Goal: Task Accomplishment & Management: Use online tool/utility

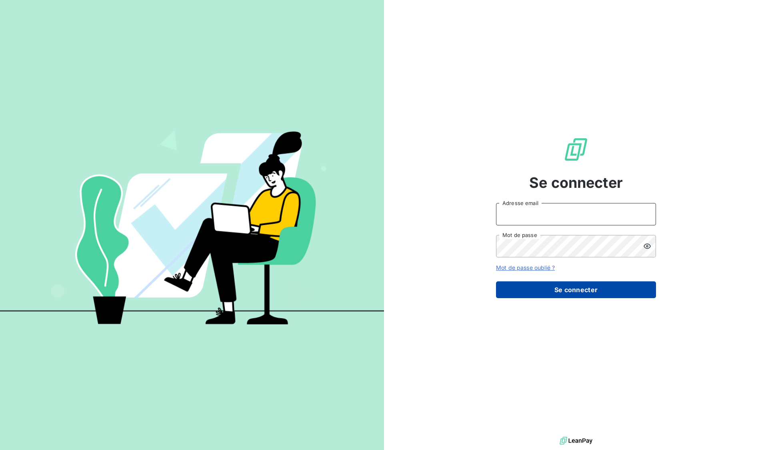
type input "[EMAIL_ADDRESS][DOMAIN_NAME]"
click at [560, 298] on button "Se connecter" at bounding box center [576, 289] width 160 height 17
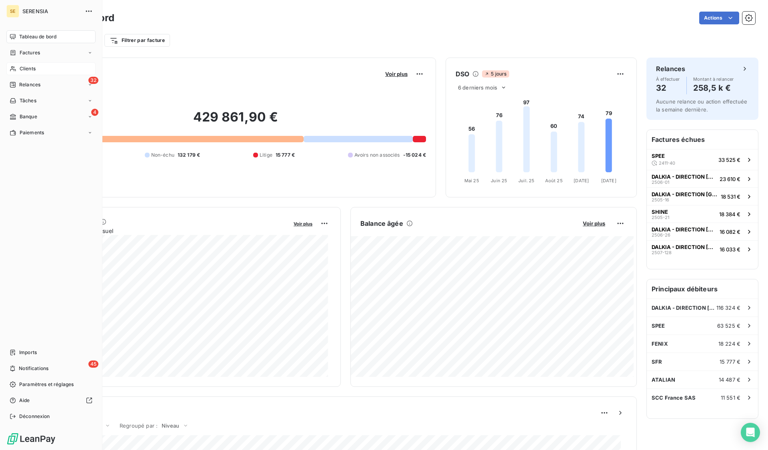
click at [29, 70] on span "Clients" at bounding box center [28, 68] width 16 height 7
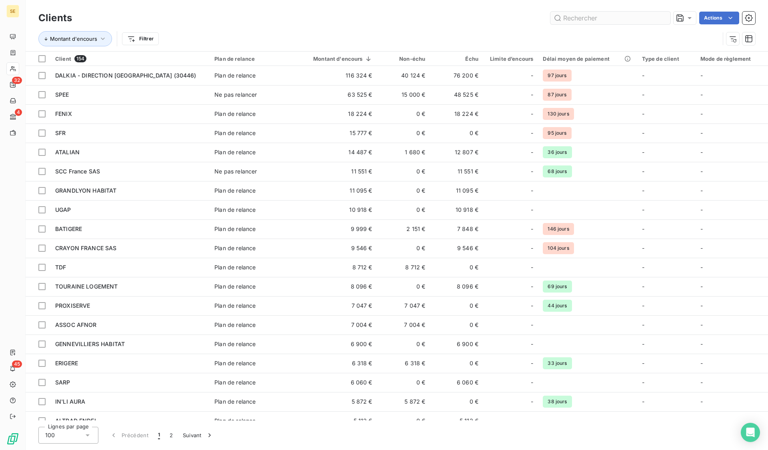
click at [574, 15] on input "text" at bounding box center [610, 18] width 120 height 13
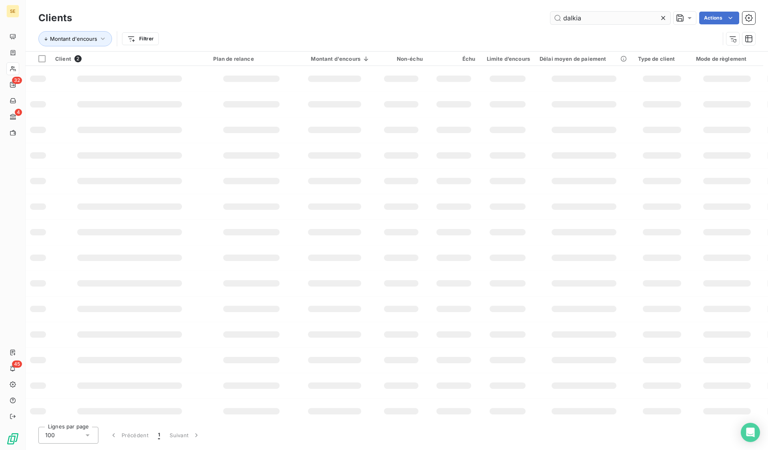
type input "dalkia"
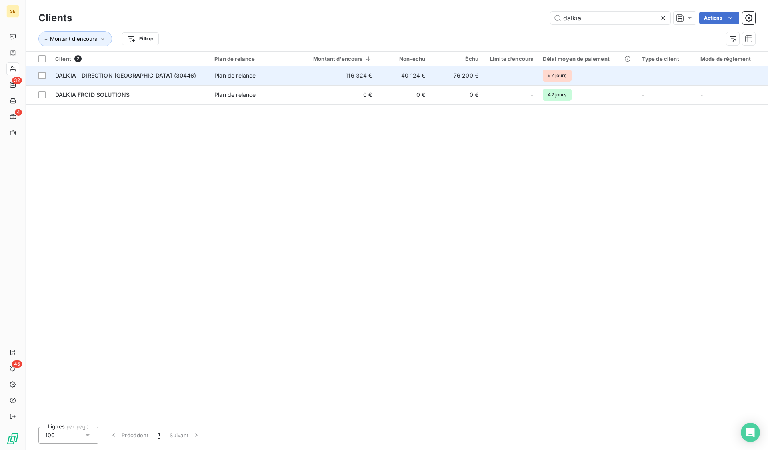
click at [106, 78] on span "DALKIA - DIRECTION [GEOGRAPHIC_DATA] (30446)" at bounding box center [125, 75] width 141 height 7
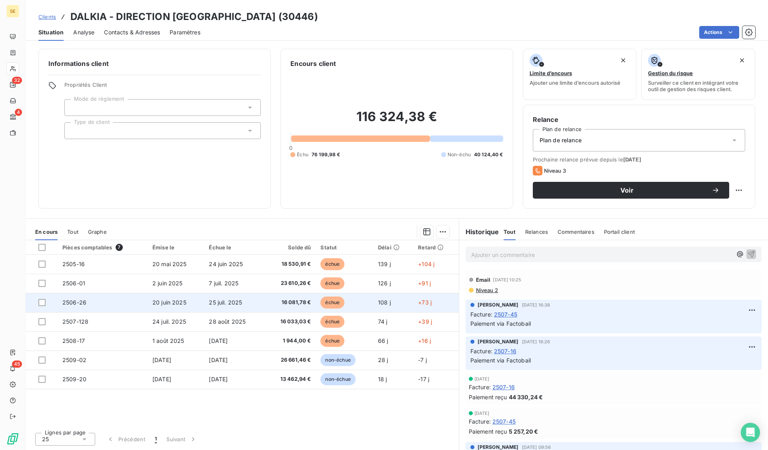
click at [81, 299] on td "2506-26" at bounding box center [103, 302] width 90 height 19
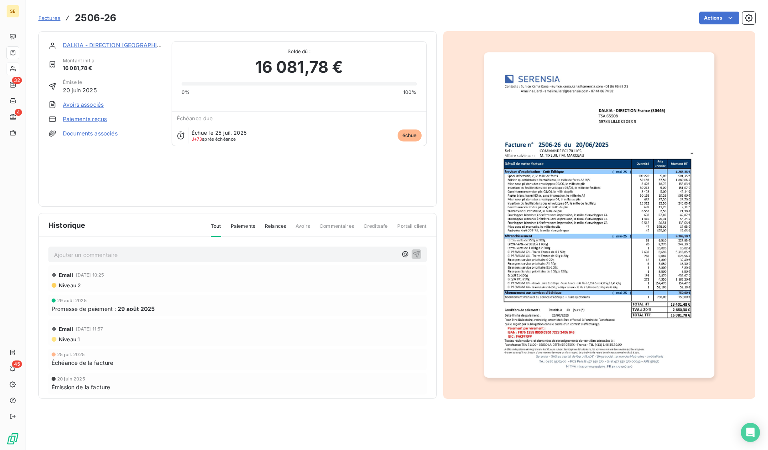
click at [84, 117] on link "Paiements reçus" at bounding box center [85, 119] width 44 height 8
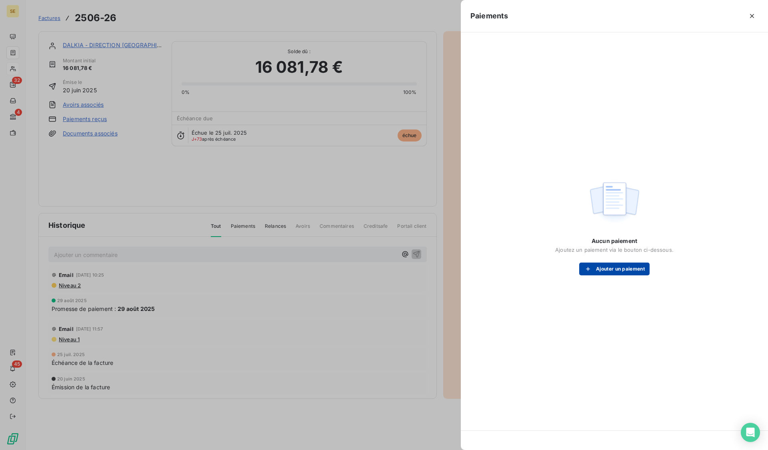
click at [629, 270] on button "Ajouter un paiement" at bounding box center [614, 269] width 70 height 13
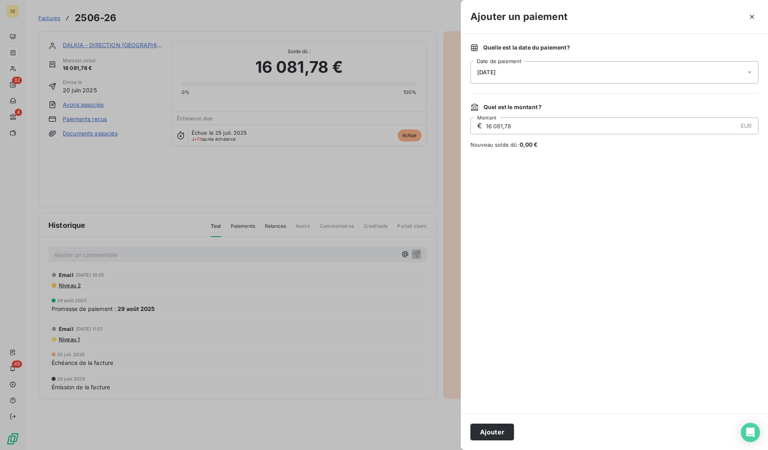
click at [561, 74] on div "[DATE]" at bounding box center [614, 72] width 288 height 22
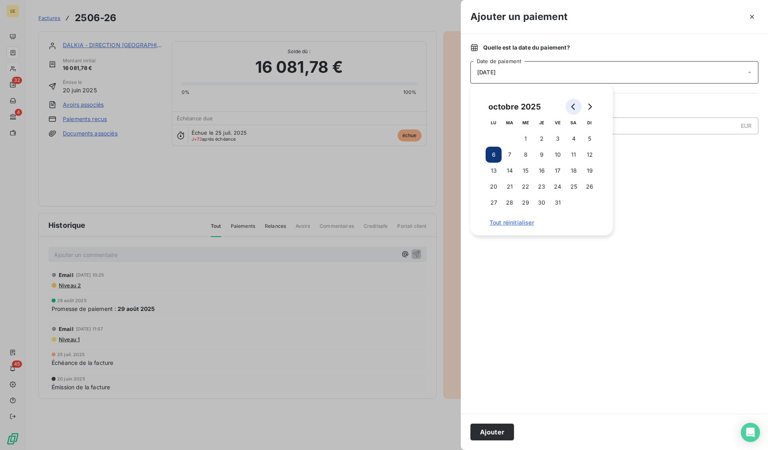
click at [570, 103] on button "Go to previous month" at bounding box center [573, 107] width 16 height 16
click at [492, 138] on button "1" at bounding box center [493, 139] width 16 height 16
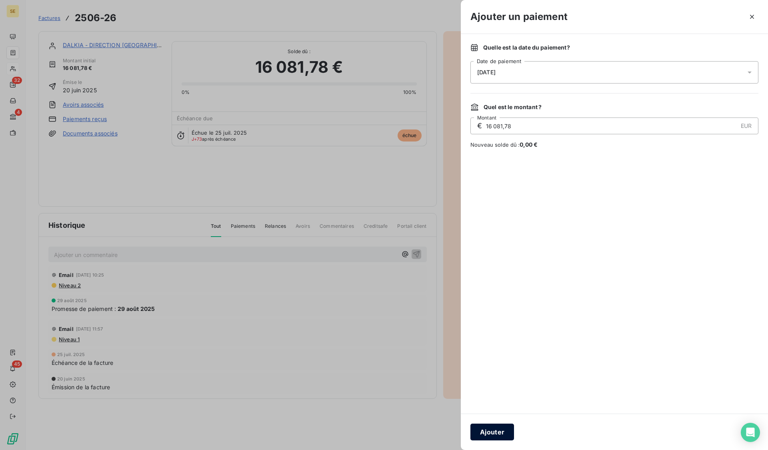
click at [502, 431] on button "Ajouter" at bounding box center [492, 432] width 44 height 17
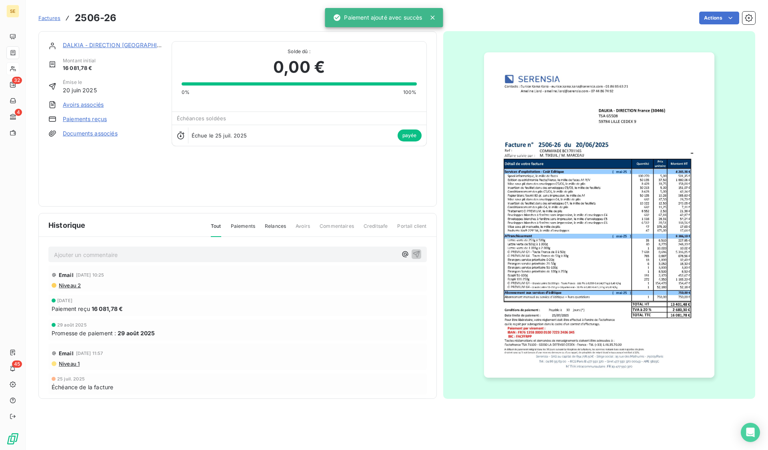
click at [149, 255] on p "Ajouter un commentaire ﻿" at bounding box center [225, 255] width 343 height 10
click at [221, 200] on div "DALKIA - DIRECTION [GEOGRAPHIC_DATA] (30446) Montant initial 16 081,78 € Émise …" at bounding box center [237, 118] width 398 height 175
click at [53, 19] on span "Factures" at bounding box center [49, 18] width 22 height 6
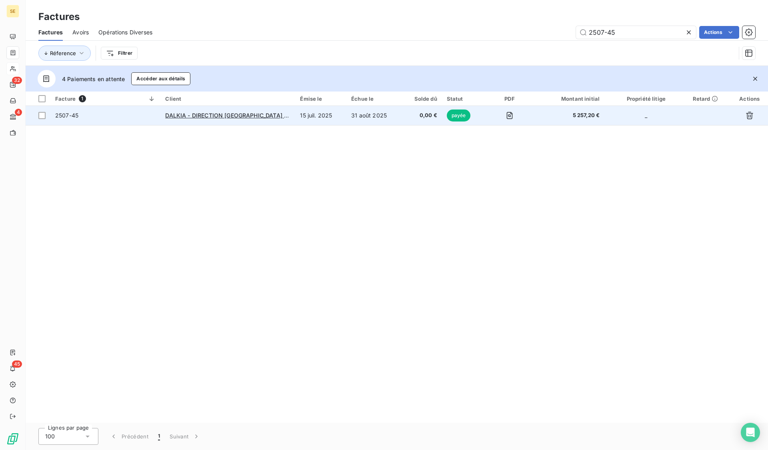
click at [71, 115] on span "2507-45" at bounding box center [66, 115] width 23 height 7
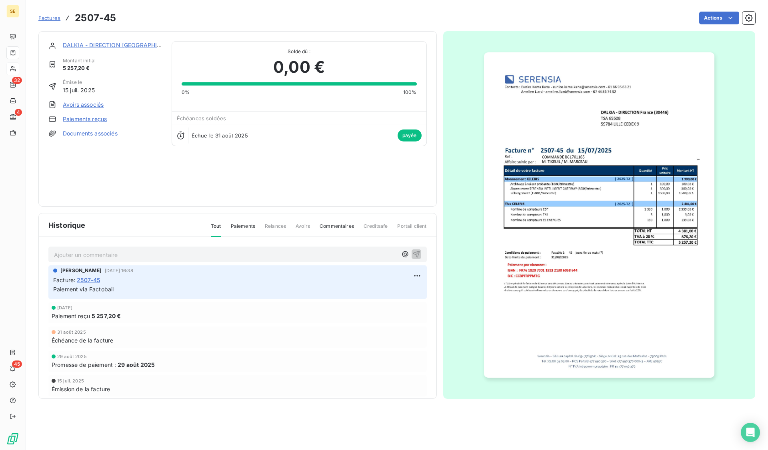
click at [89, 43] on link "DALKIA - DIRECTION [GEOGRAPHIC_DATA] (30446)" at bounding box center [134, 45] width 142 height 7
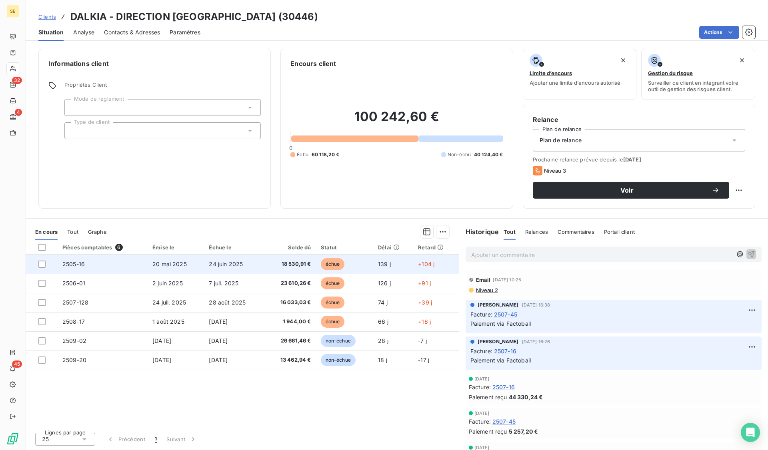
click at [92, 263] on td "2505-16" at bounding box center [103, 264] width 90 height 19
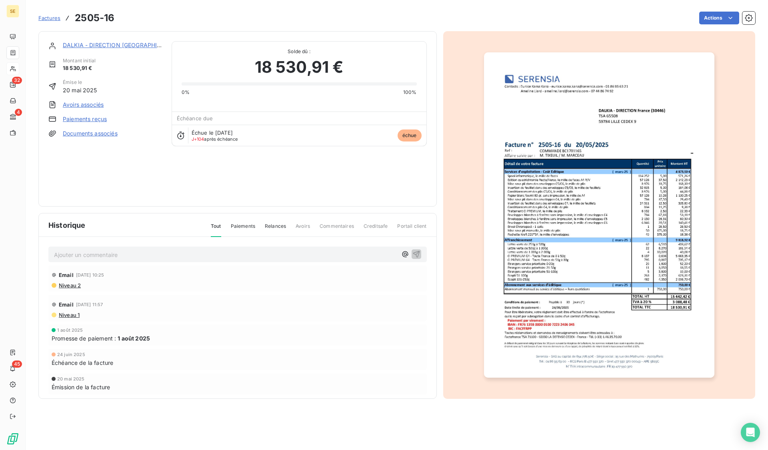
click at [101, 118] on link "Paiements reçus" at bounding box center [85, 119] width 44 height 8
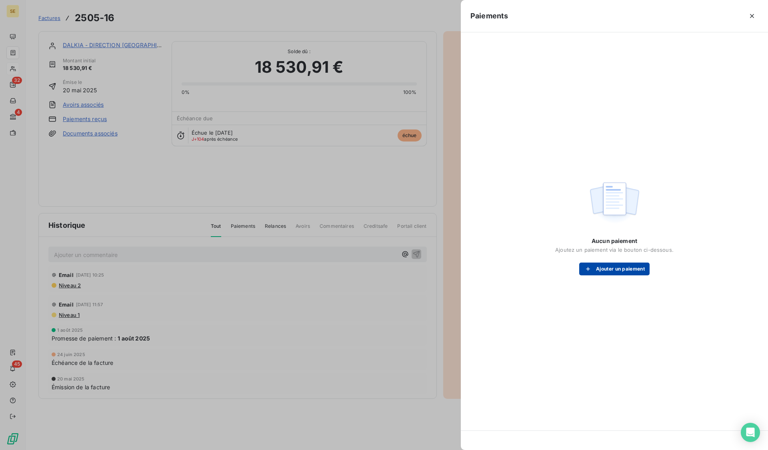
click at [604, 271] on button "Ajouter un paiement" at bounding box center [614, 269] width 70 height 13
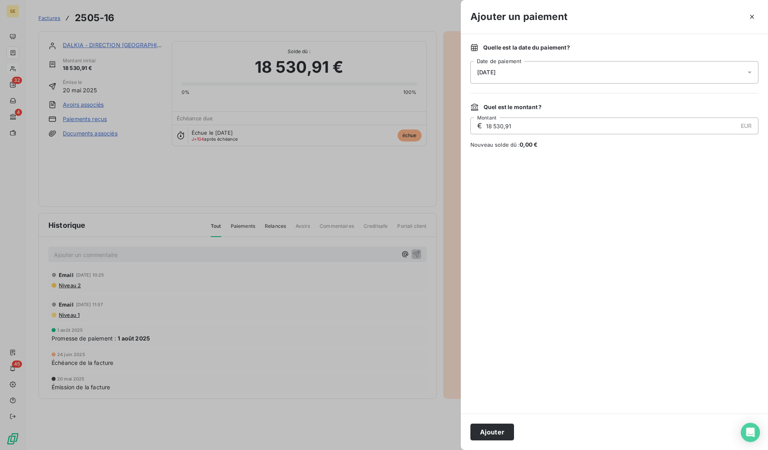
click at [520, 73] on div "[DATE]" at bounding box center [614, 72] width 288 height 22
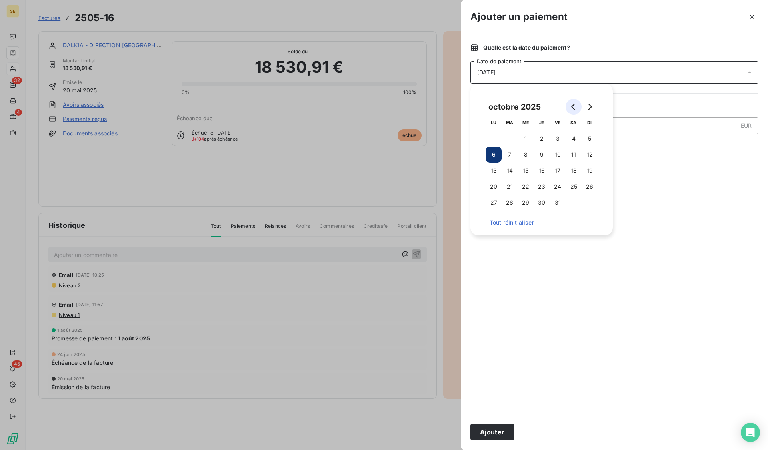
click at [572, 104] on icon "Go to previous month" at bounding box center [573, 107] width 6 height 6
click at [546, 203] on button "31" at bounding box center [541, 203] width 16 height 16
click at [476, 433] on button "Ajouter" at bounding box center [492, 432] width 44 height 17
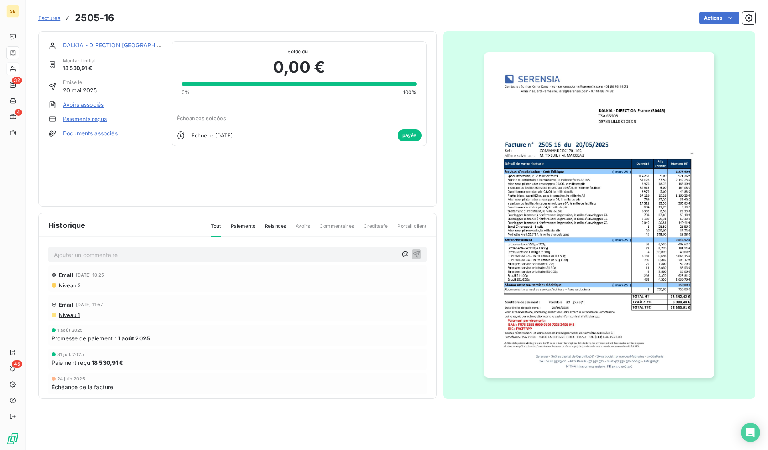
click at [139, 85] on div "Émise le [DATE]" at bounding box center [105, 87] width 114 height 16
click at [176, 15] on div "Actions" at bounding box center [439, 18] width 631 height 13
